Goal: Task Accomplishment & Management: Use online tool/utility

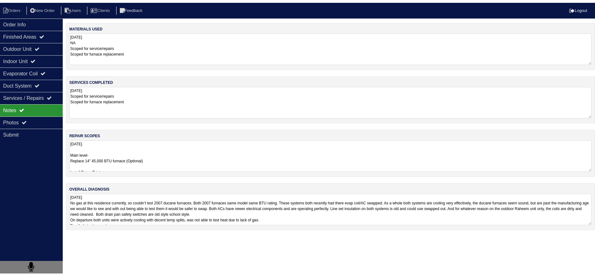
scroll to position [0, 0]
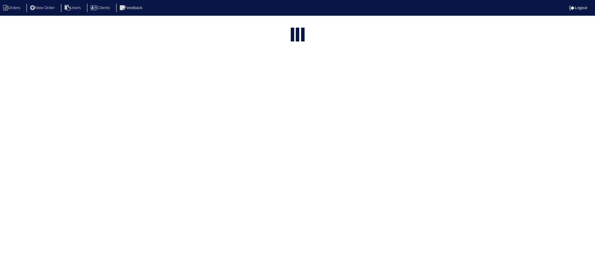
select select "15"
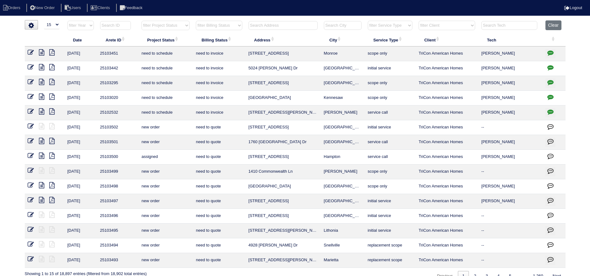
click at [270, 23] on input "text" at bounding box center [282, 25] width 69 height 9
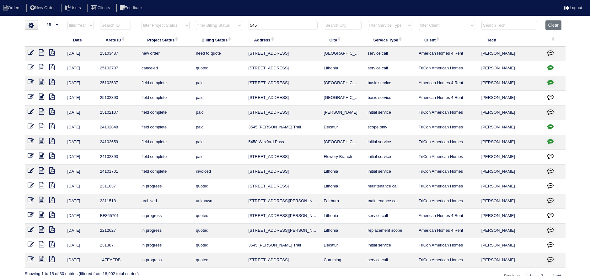
drag, startPoint x: 348, startPoint y: 52, endPoint x: 243, endPoint y: 52, distance: 105.7
click at [235, 50] on tr "9/22/25 25103487 new order need to quote 545 Platoro Ct SW Atlanta service call…" at bounding box center [295, 53] width 540 height 15
copy tr "545 Platoro Ct SW Atlanta"
click at [227, 20] on tr "filter Year -- Any Year -- 2025 2024 2023 2022 2021 2020 2019 filter Project St…" at bounding box center [295, 26] width 540 height 13
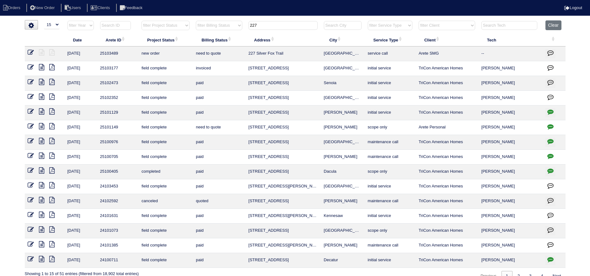
drag, startPoint x: 333, startPoint y: 54, endPoint x: 254, endPoint y: 51, distance: 79.4
click at [242, 49] on tr "9/22/25 25103489 new order need to quote 227 Silver Fox Trail Dallas service ca…" at bounding box center [295, 53] width 540 height 15
copy tr "227 Silver Fox Trail Dallas"
drag, startPoint x: 238, startPoint y: 24, endPoint x: 212, endPoint y: 20, distance: 26.4
click at [204, 22] on tr "filter Year -- Any Year -- 2025 2024 2023 2022 2021 2020 2019 filter Project St…" at bounding box center [295, 26] width 540 height 13
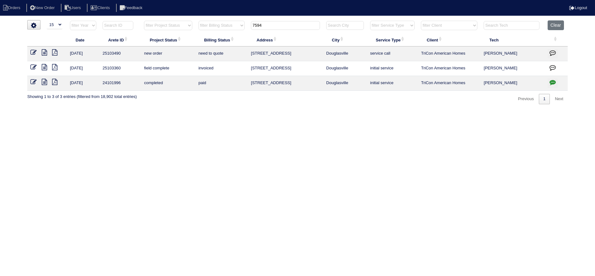
drag, startPoint x: 358, startPoint y: 56, endPoint x: 271, endPoint y: 54, distance: 87.2
click at [247, 53] on tr "9/22/25 25103490 new order need to quote 7594 Stonebush Way Douglasville servic…" at bounding box center [297, 53] width 540 height 15
copy tr "7594 Stonebush Way Douglasville"
drag, startPoint x: 280, startPoint y: 24, endPoint x: 217, endPoint y: 25, distance: 63.0
click at [217, 25] on tr "filter Year -- Any Year -- 2025 2024 2023 2022 2021 2020 2019 filter Project St…" at bounding box center [297, 26] width 540 height 13
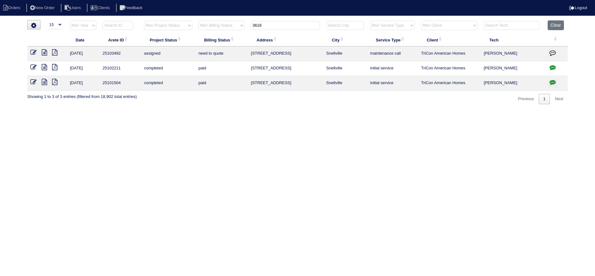
type input "3616"
click at [43, 51] on icon at bounding box center [44, 52] width 5 height 6
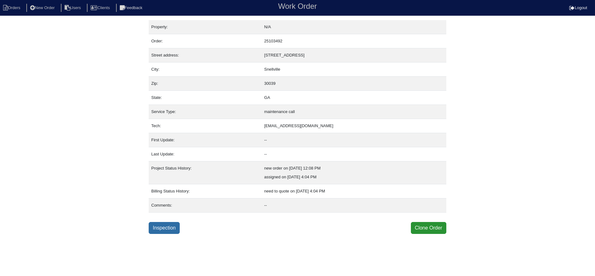
click at [166, 231] on link "Inspection" at bounding box center [164, 228] width 31 height 12
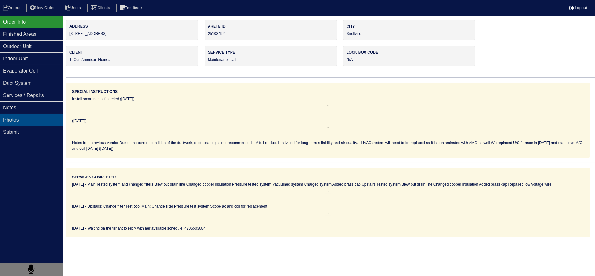
click at [53, 115] on div "Photos" at bounding box center [31, 120] width 63 height 12
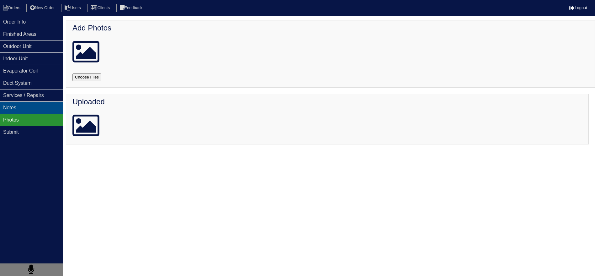
click at [51, 107] on div "Notes" at bounding box center [31, 107] width 63 height 12
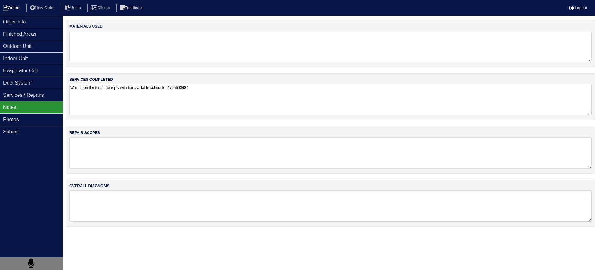
click at [18, 8] on li "Orders" at bounding box center [12, 8] width 25 height 8
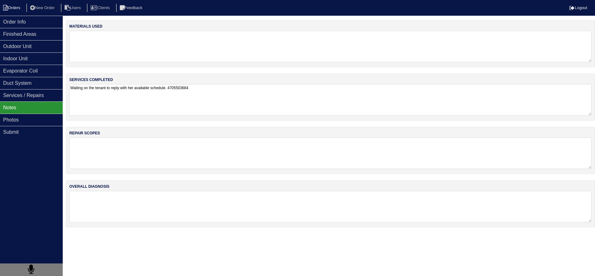
select select "15"
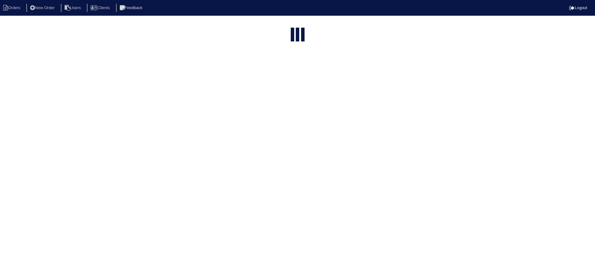
type input "3616"
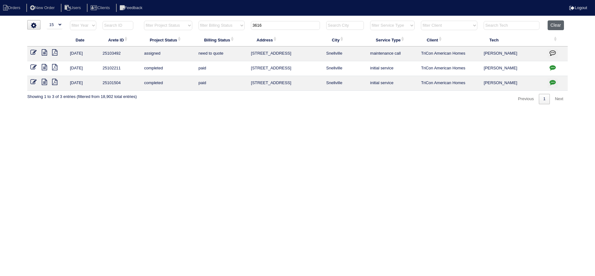
click at [554, 25] on button "Clear" at bounding box center [556, 25] width 16 height 10
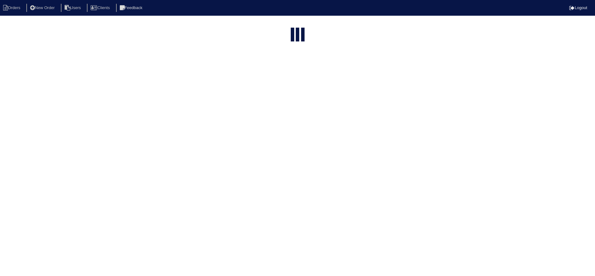
select select "15"
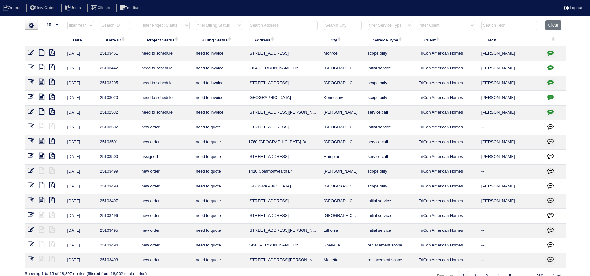
click at [276, 23] on input "text" at bounding box center [282, 25] width 69 height 9
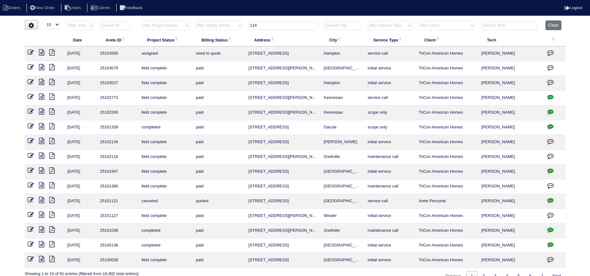
type input "114"
click at [42, 50] on icon at bounding box center [41, 52] width 5 height 6
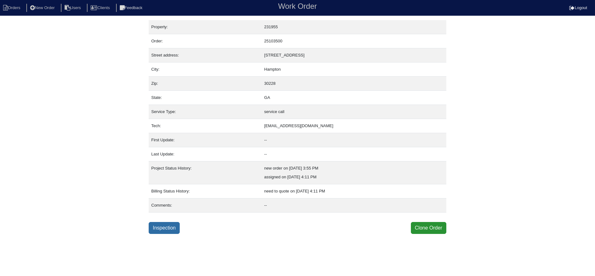
click at [170, 227] on link "Inspection" at bounding box center [164, 228] width 31 height 12
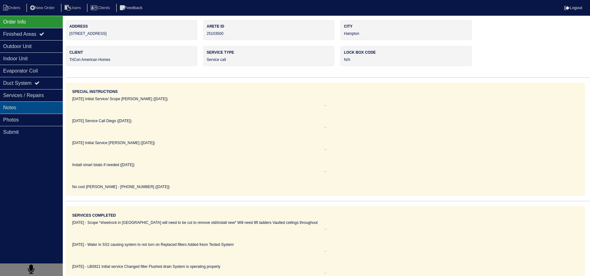
click at [30, 105] on div "Notes" at bounding box center [31, 107] width 63 height 12
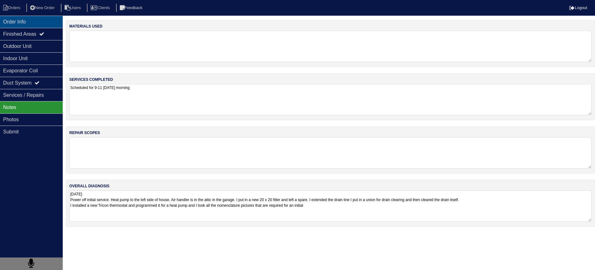
click at [42, 25] on div "Order Info" at bounding box center [31, 22] width 63 height 12
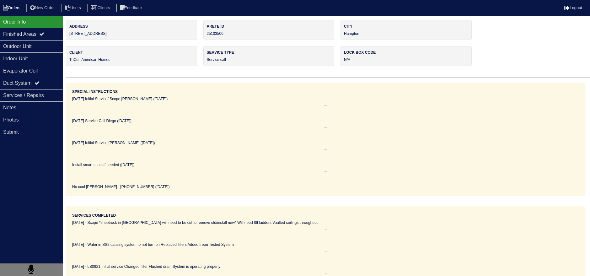
click at [15, 6] on li "Orders" at bounding box center [12, 8] width 25 height 8
select select "15"
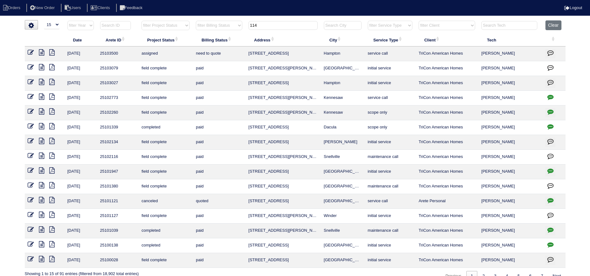
drag, startPoint x: 352, startPoint y: 55, endPoint x: 260, endPoint y: 52, distance: 91.9
click at [240, 50] on tr "9/22/25 25103500 assigned need to quote 114 Biscayne Terrace Hampton service ca…" at bounding box center [295, 53] width 540 height 15
copy tr "114 Biscayne Terrace Hampton"
drag, startPoint x: 264, startPoint y: 26, endPoint x: 226, endPoint y: 25, distance: 37.3
click at [226, 25] on tr "filter Year -- Any Year -- 2025 2024 2023 2022 2021 2020 2019 filter Project St…" at bounding box center [295, 26] width 540 height 13
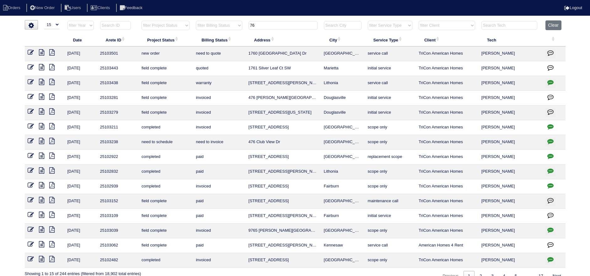
type input "7"
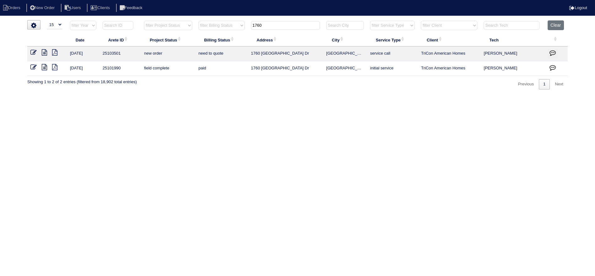
type input "1760"
drag, startPoint x: 354, startPoint y: 53, endPoint x: 259, endPoint y: 53, distance: 95.0
click at [240, 54] on tr "9/22/25 25103501 new order need to quote 1760 Long Acre Dr Loganville service c…" at bounding box center [297, 53] width 540 height 15
copy tr "1760 [GEOGRAPHIC_DATA] Dr [PERSON_NAME]"
click at [553, 25] on button "Clear" at bounding box center [556, 25] width 16 height 10
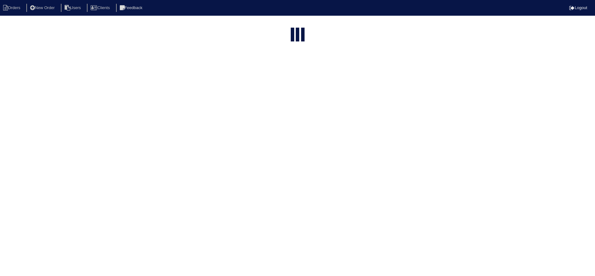
select select "15"
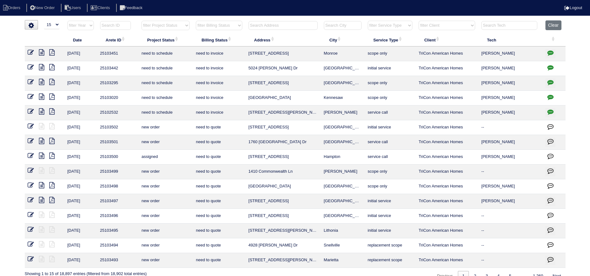
drag, startPoint x: 155, startPoint y: 25, endPoint x: 157, endPoint y: 29, distance: 4.2
click at [156, 26] on select "filter Project Status -- Any Project Status -- new order assigned in progress f…" at bounding box center [165, 25] width 48 height 9
click at [141, 21] on select "filter Project Status -- Any Project Status -- new order assigned in progress f…" at bounding box center [165, 25] width 48 height 9
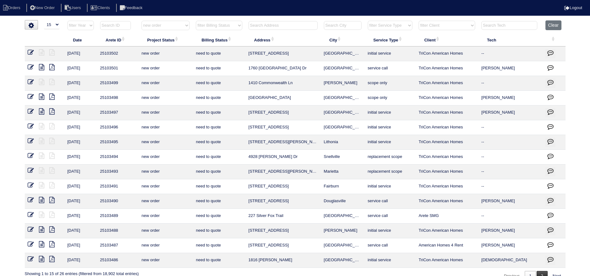
click at [543, 273] on link "2" at bounding box center [541, 276] width 11 height 10
select select "new order"
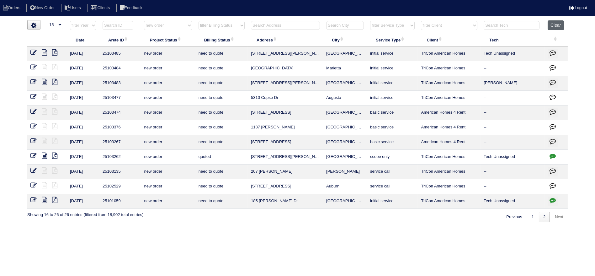
click at [557, 22] on button "Clear" at bounding box center [556, 25] width 16 height 10
select select
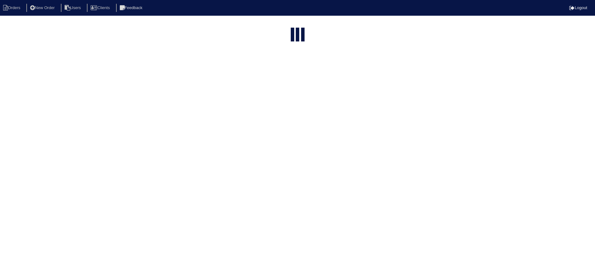
select select "15"
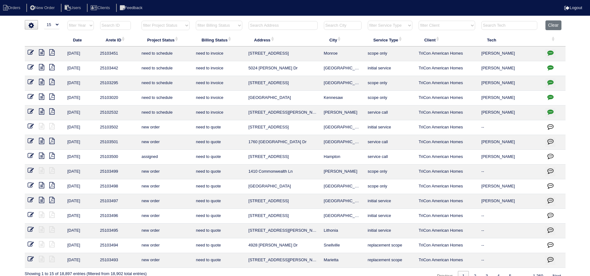
click at [256, 27] on input "text" at bounding box center [282, 25] width 69 height 9
click at [286, 25] on input "text" at bounding box center [282, 25] width 69 height 9
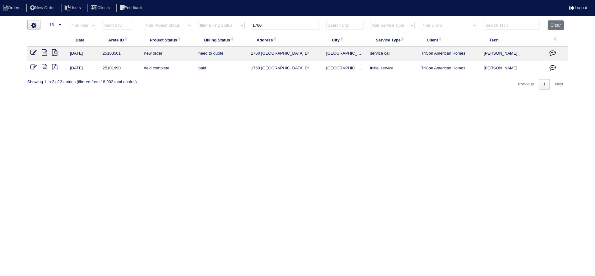
type input "1760"
drag, startPoint x: 347, startPoint y: 51, endPoint x: 271, endPoint y: 51, distance: 75.6
click at [249, 50] on tr "9/22/25 25103501 new order need to quote 1760 Long Acre Dr Loganville service c…" at bounding box center [297, 53] width 540 height 15
copy tr "1760 Long Acre Dr Loganville"
click at [560, 27] on button "Clear" at bounding box center [556, 25] width 16 height 10
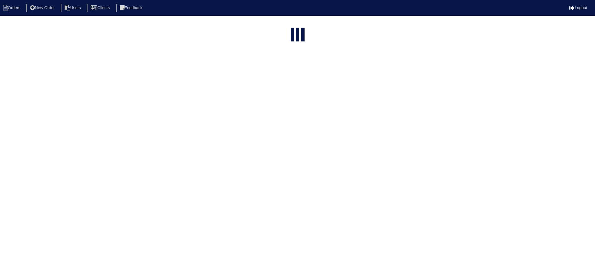
select select "15"
